Goal: Complete application form

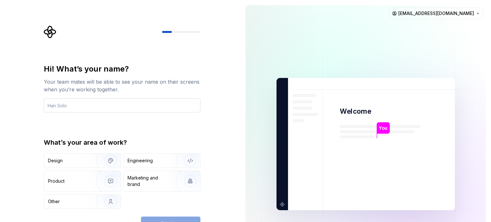
click at [160, 106] on input "text" at bounding box center [122, 105] width 156 height 14
type input "Yohnzz"
click at [71, 159] on div "Design" at bounding box center [68, 160] width 40 height 6
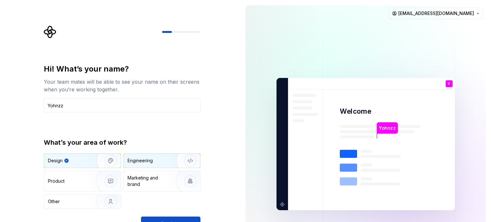
click at [130, 159] on div "Engineering" at bounding box center [139, 160] width 25 height 6
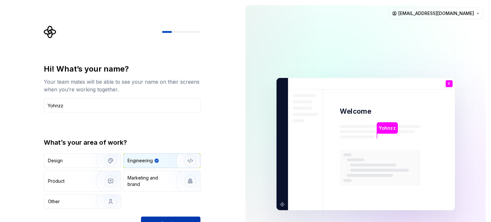
click at [167, 220] on span "Continue" at bounding box center [170, 223] width 20 height 6
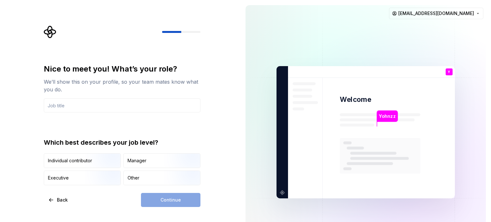
click at [123, 176] on div "Individual contributor Manager Executive Other" at bounding box center [122, 169] width 156 height 32
click at [143, 175] on div "Other" at bounding box center [162, 178] width 76 height 14
click at [164, 197] on div "Continue" at bounding box center [170, 200] width 59 height 14
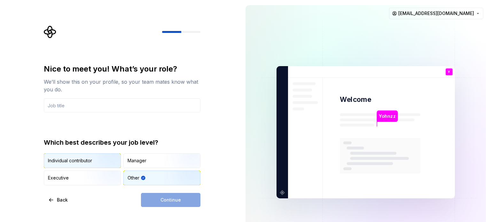
click at [95, 160] on img "button" at bounding box center [105, 168] width 41 height 43
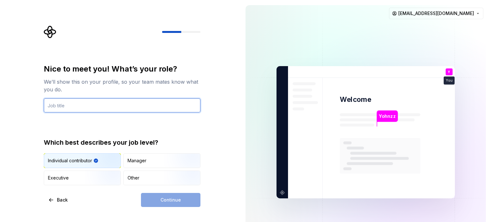
click at [114, 101] on input "text" at bounding box center [122, 105] width 156 height 14
type input "S"
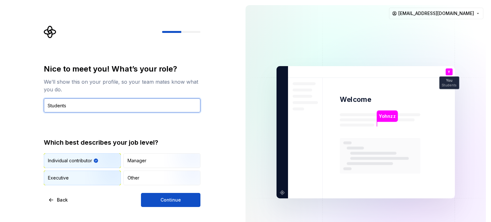
type input "Students"
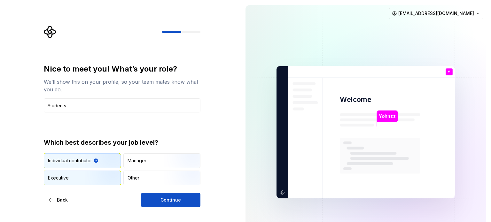
click at [106, 172] on img "button" at bounding box center [105, 185] width 41 height 43
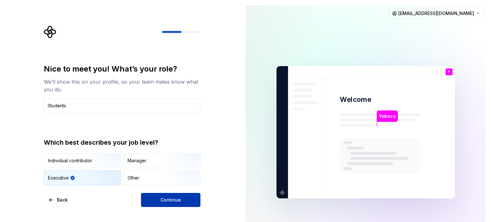
click at [160, 195] on button "Continue" at bounding box center [170, 200] width 59 height 14
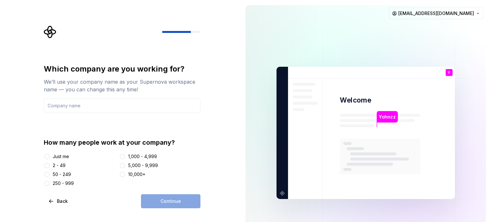
click at [61, 156] on div "Just me" at bounding box center [61, 156] width 16 height 6
click at [50, 156] on button "Just me" at bounding box center [46, 156] width 5 height 5
click at [127, 173] on div "10,000+" at bounding box center [159, 174] width 81 height 6
click at [125, 174] on button "10,000+" at bounding box center [122, 174] width 5 height 5
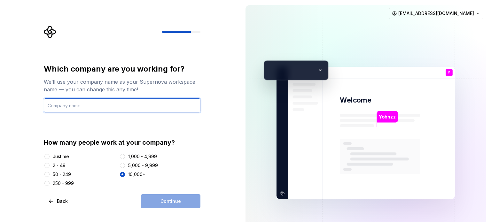
click at [95, 108] on input "text" at bounding box center [122, 105] width 156 height 14
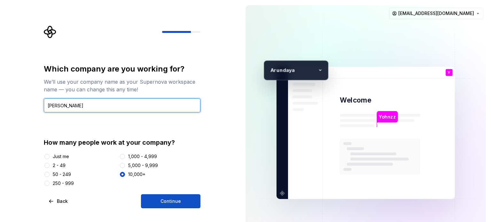
type input "[PERSON_NAME]"
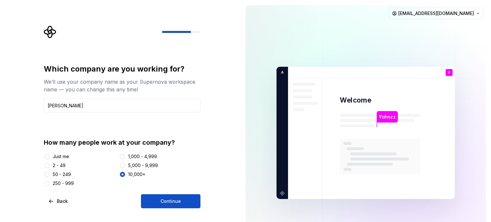
click at [168, 193] on div "Which company are you working for? We’ll use your company name as your Supernov…" at bounding box center [122, 136] width 156 height 144
click at [169, 199] on span "Continue" at bounding box center [170, 201] width 20 height 6
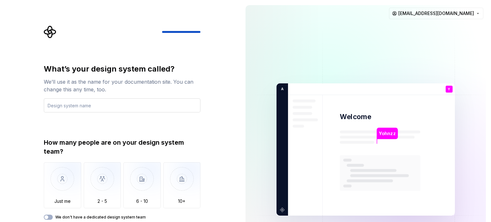
type input "C"
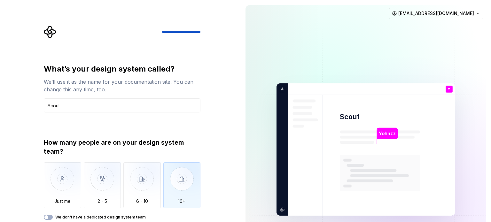
type input "Scout"
click at [174, 179] on img "button" at bounding box center [181, 183] width 37 height 43
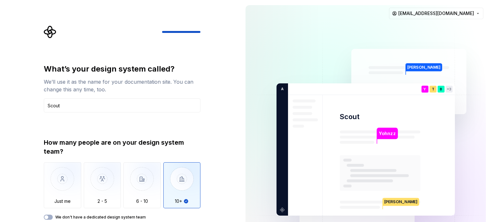
click at [325, 136] on img at bounding box center [365, 150] width 259 height 302
click at [184, 136] on div "What’s your design system called? We’ll use it as the name for your documentati…" at bounding box center [122, 142] width 156 height 156
type button "Only one person"
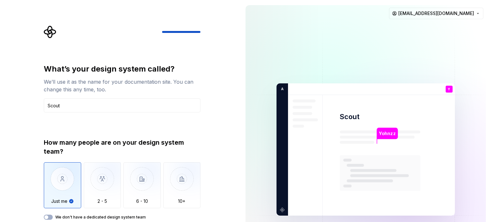
type button "2 - 5"
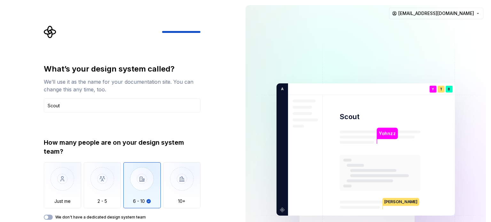
type button "6 - 10"
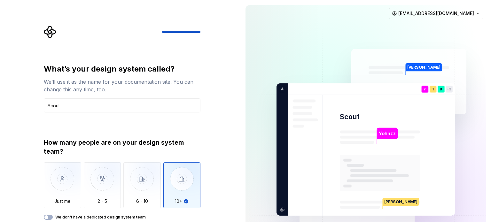
type button "More than 10"
click at [222, 115] on div "What’s your design system called? We’ll use it as the name for your documentati…" at bounding box center [120, 149] width 240 height 299
click at [48, 216] on span "button" at bounding box center [46, 217] width 4 height 4
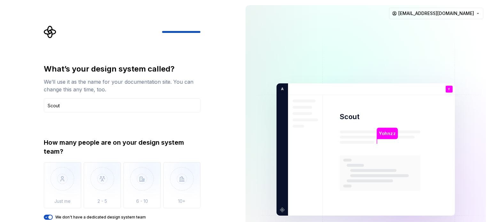
click at [48, 216] on icon "button" at bounding box center [46, 217] width 5 height 4
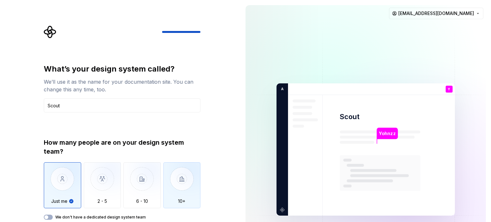
click at [180, 179] on img "button" at bounding box center [181, 183] width 37 height 43
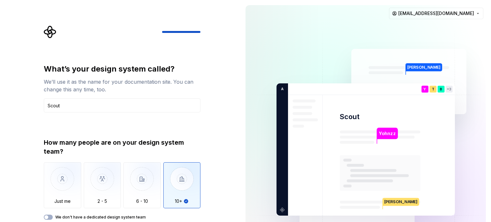
click at [235, 135] on div "What’s your design system called? We’ll use it as the name for your documentati…" at bounding box center [120, 149] width 240 height 299
click at [364, 153] on img at bounding box center [365, 150] width 259 height 302
click at [118, 62] on div "What’s your design system called? We’ll use it as the name for your documentati…" at bounding box center [124, 134] width 168 height 216
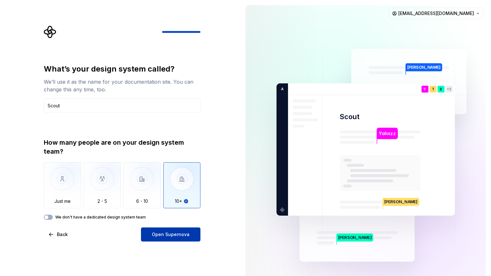
click at [179, 222] on span "Open Supernova" at bounding box center [171, 234] width 38 height 6
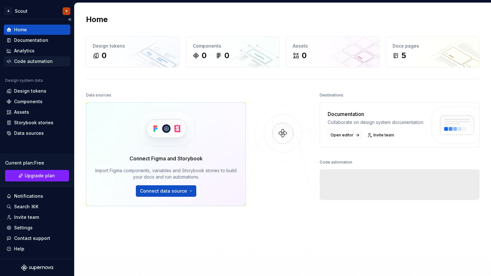
click at [29, 63] on div "Code automation" at bounding box center [33, 61] width 39 height 6
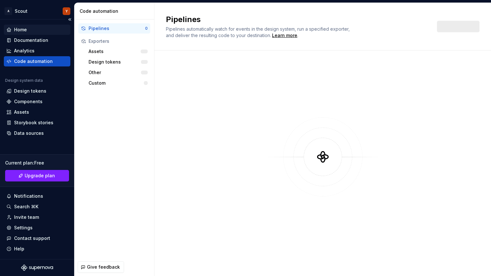
click at [30, 27] on div "Home" at bounding box center [36, 30] width 61 height 6
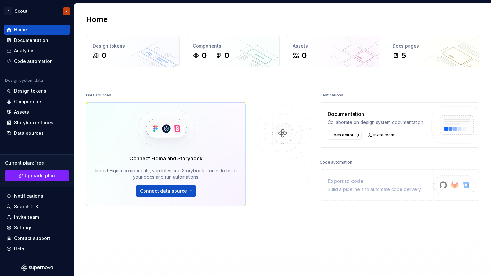
click at [287, 127] on img at bounding box center [283, 139] width 62 height 69
click at [280, 130] on img at bounding box center [283, 139] width 62 height 69
click at [387, 54] on div "Docs pages 5" at bounding box center [432, 51] width 93 height 31
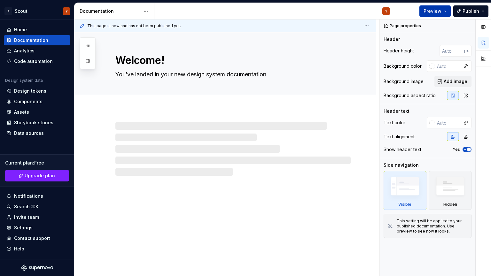
click at [434, 12] on span "Preview" at bounding box center [432, 11] width 18 height 6
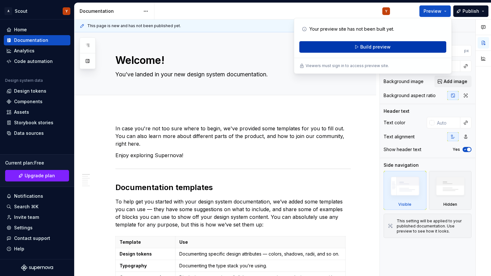
click at [381, 46] on span "Build preview" at bounding box center [375, 47] width 30 height 6
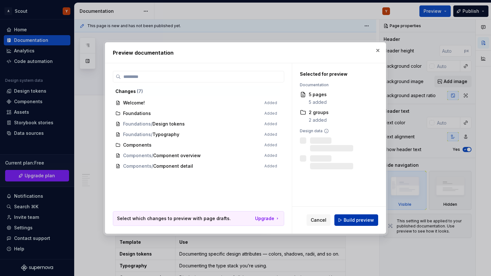
click at [361, 217] on span "Build preview" at bounding box center [358, 220] width 30 height 6
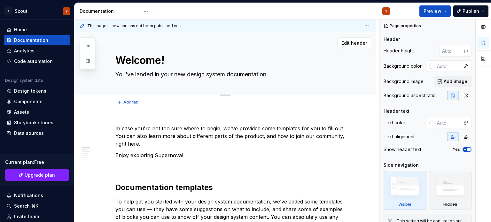
type textarea "*"
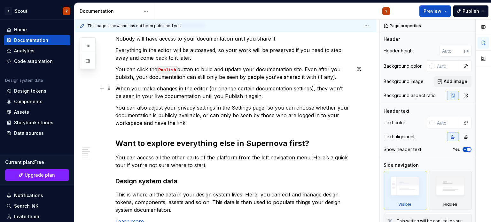
scroll to position [329, 0]
